Goal: Information Seeking & Learning: Learn about a topic

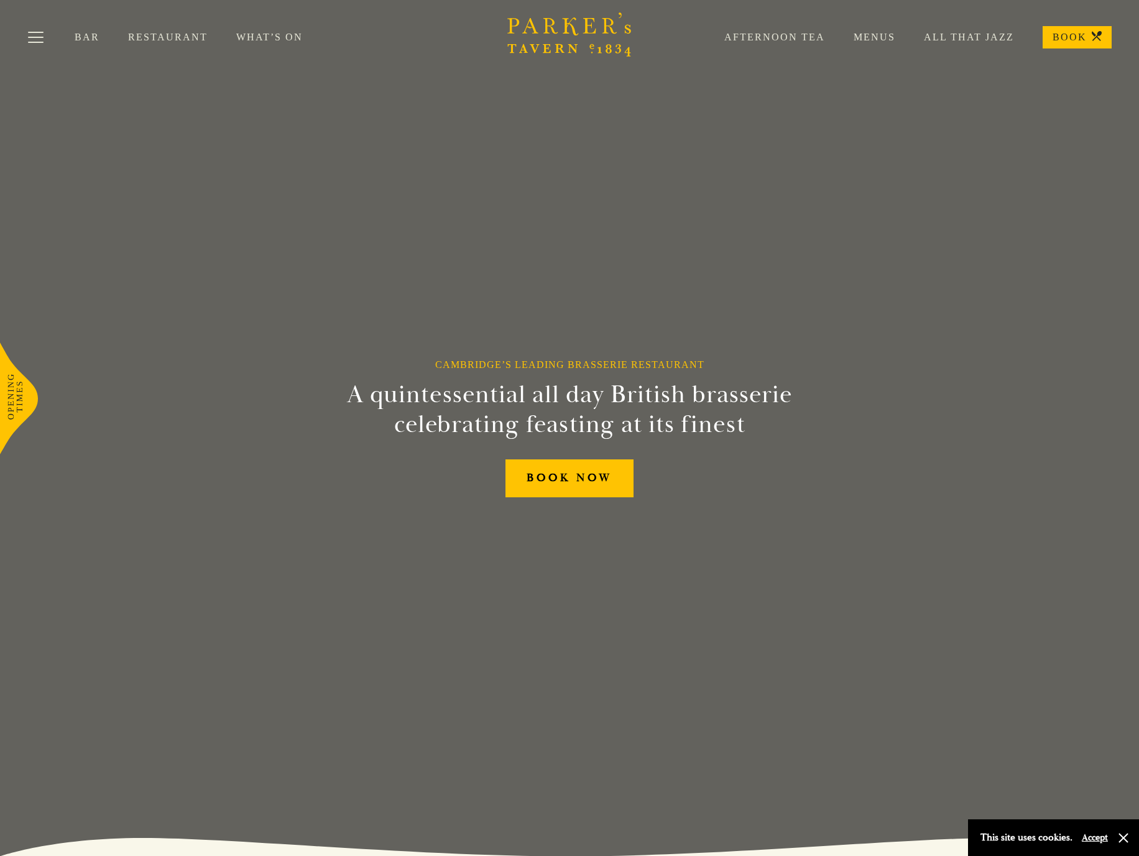
click at [882, 36] on link "Menus" at bounding box center [860, 37] width 70 height 12
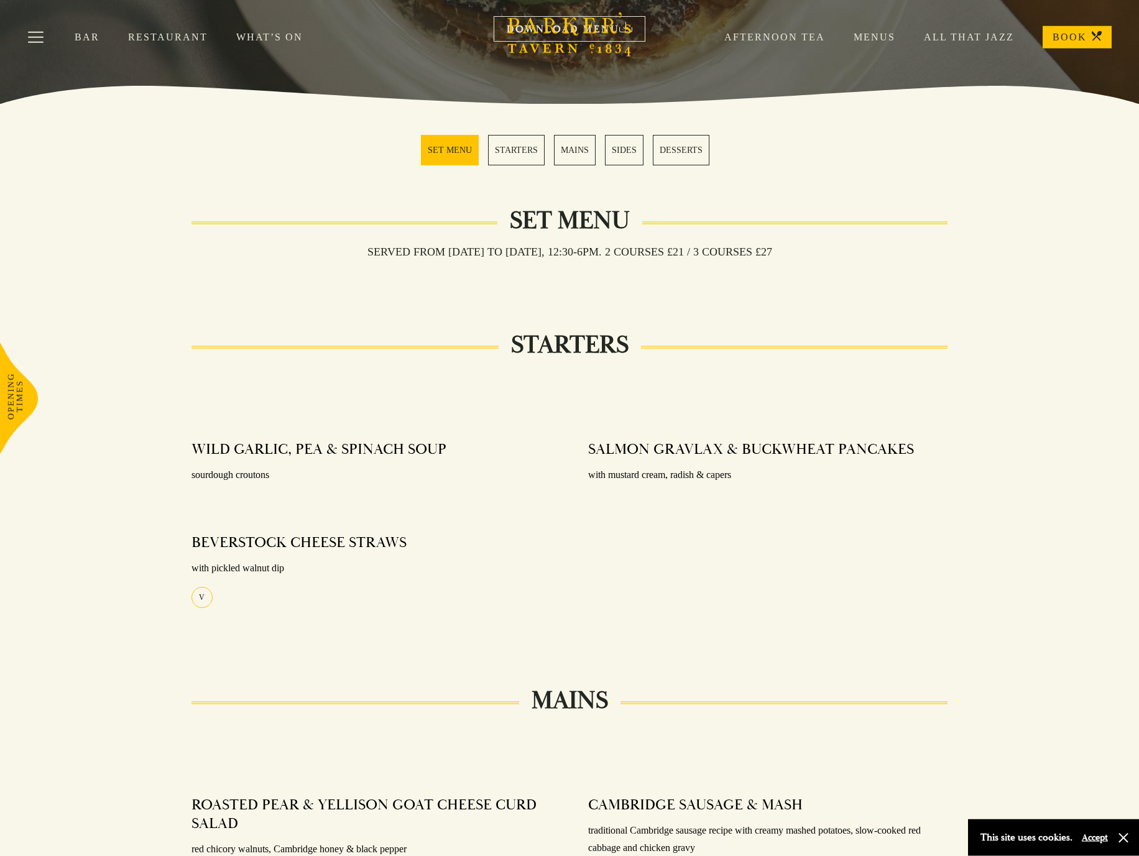
scroll to position [269, 0]
click at [565, 151] on link "MAINS" at bounding box center [575, 151] width 42 height 30
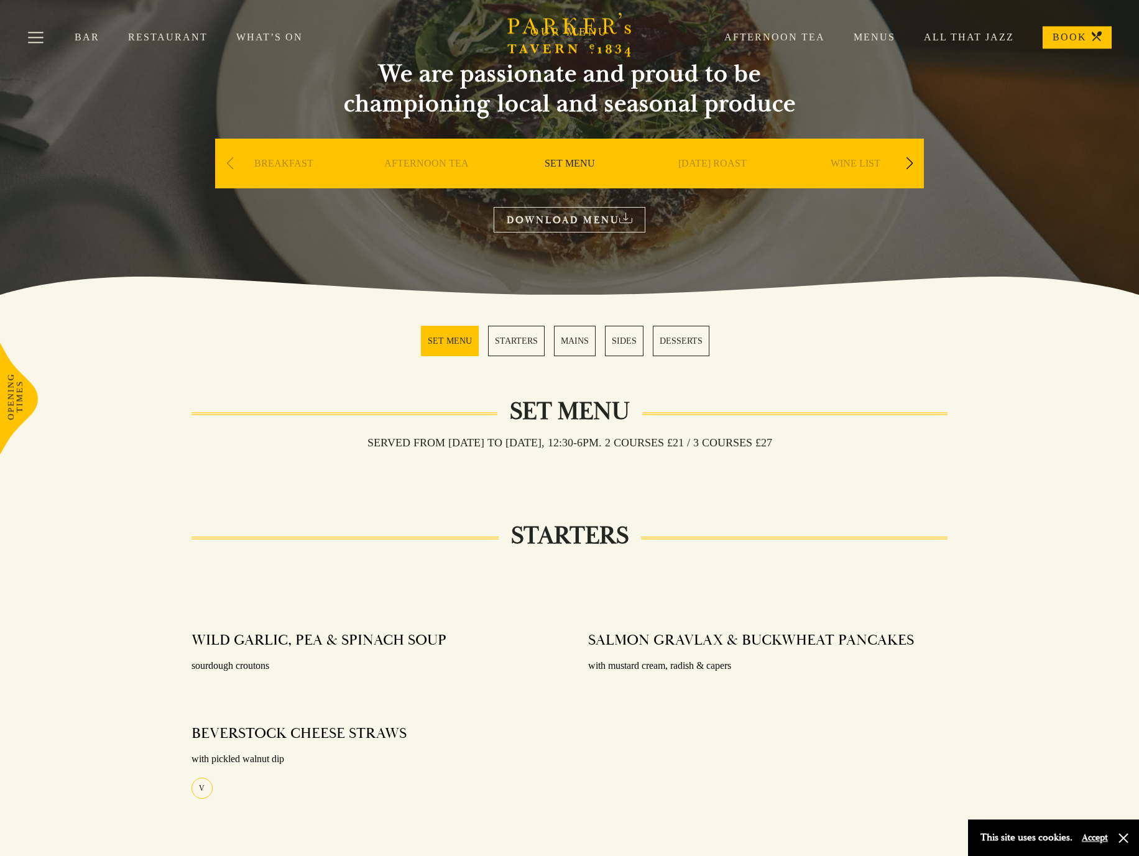
scroll to position [76, 0]
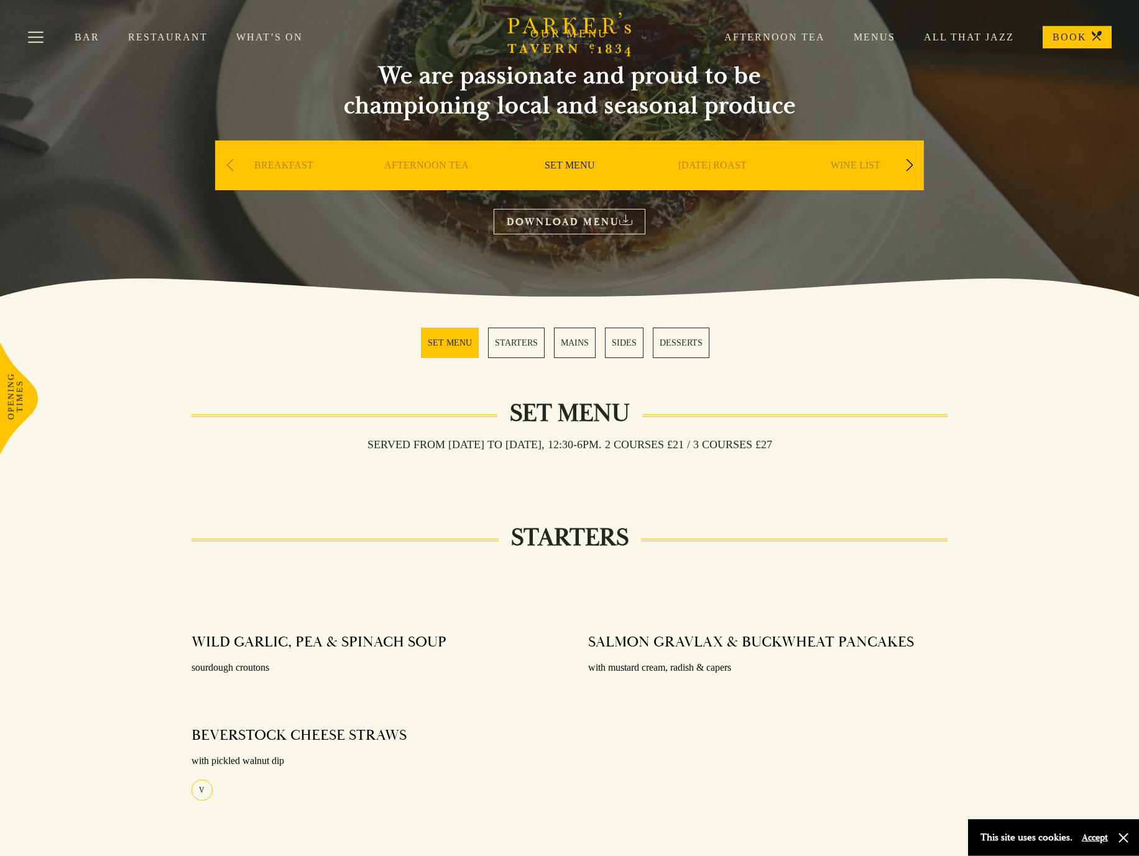
click at [294, 166] on link "BREAKFAST" at bounding box center [283, 184] width 59 height 50
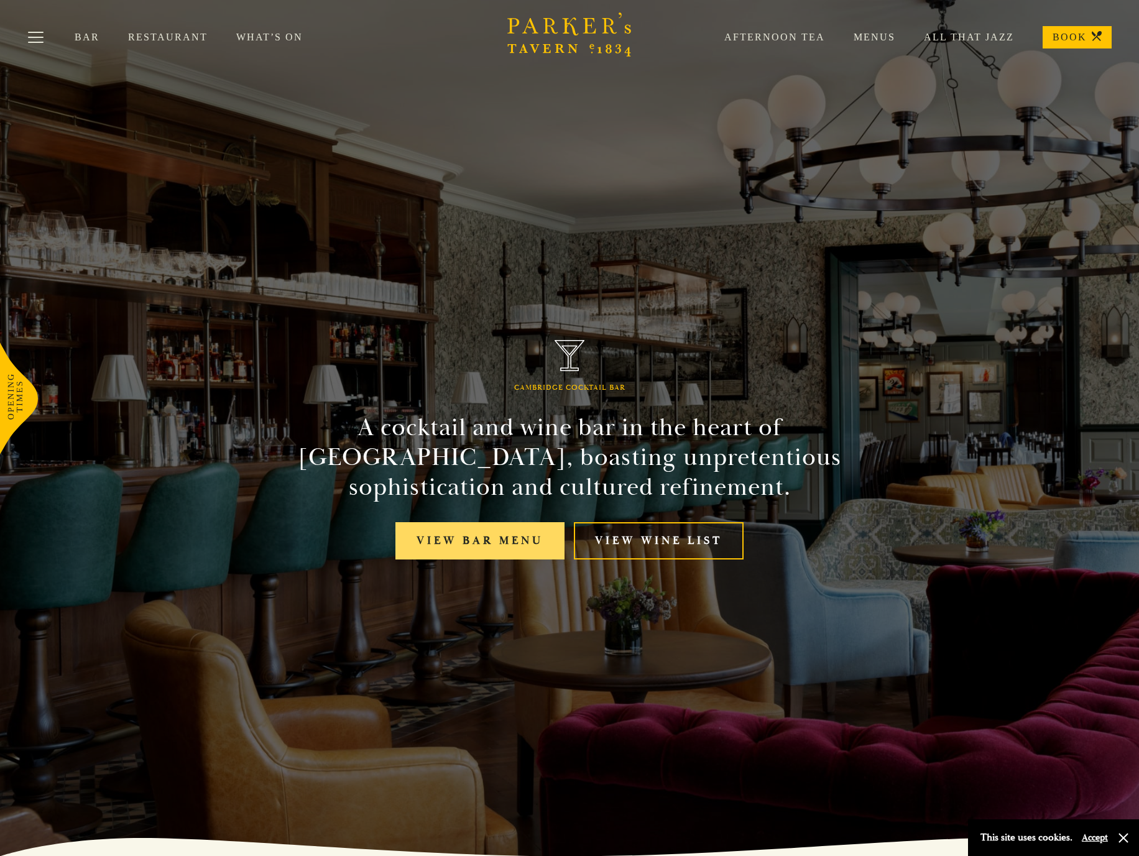
click at [493, 540] on link "View bar menu" at bounding box center [479, 541] width 169 height 38
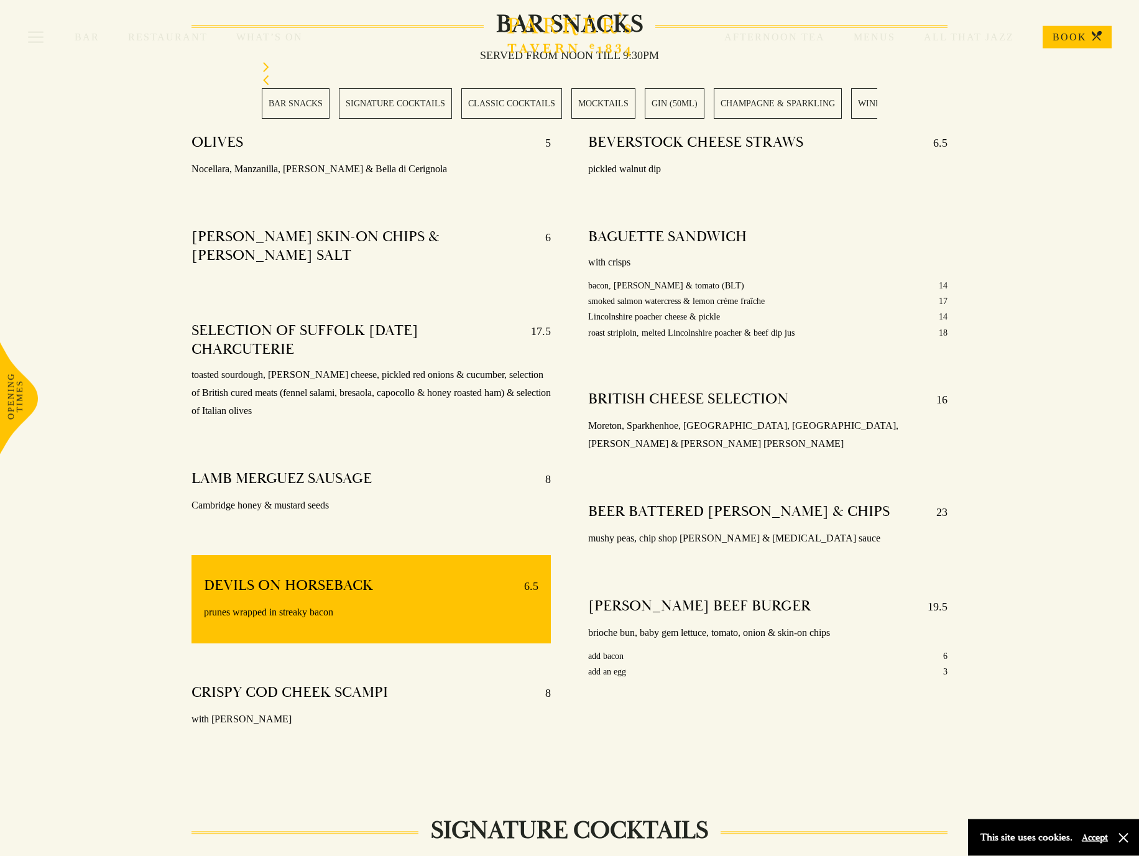
scroll to position [458, 0]
